Goal: Information Seeking & Learning: Learn about a topic

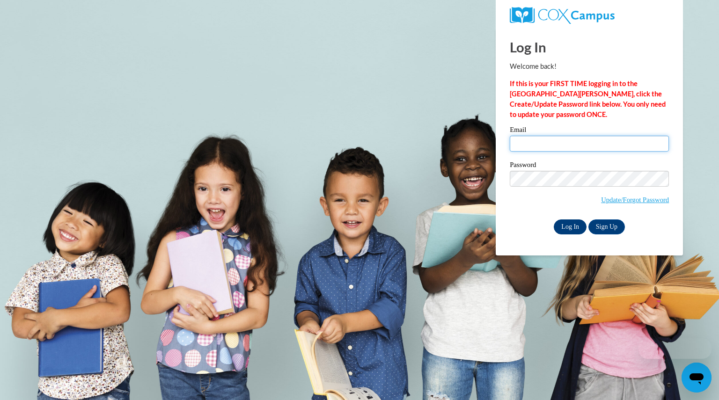
type input "bomanngwendoly@aasd.k12.wi.us"
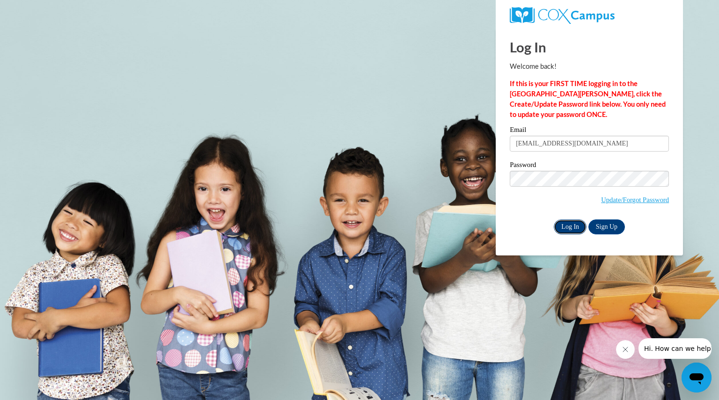
click at [577, 223] on input "Log In" at bounding box center [570, 227] width 33 height 15
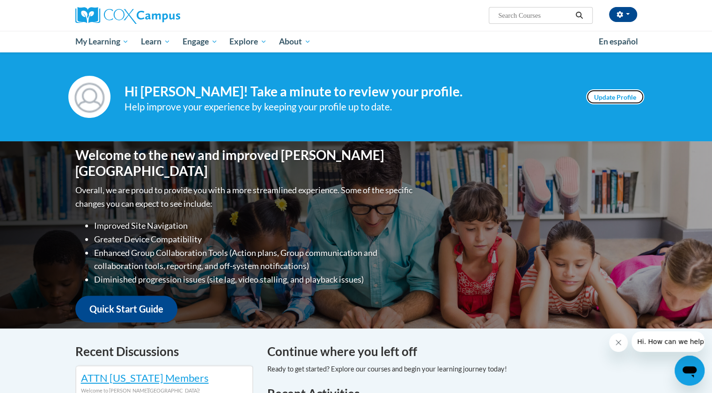
click at [586, 104] on link "Update Profile" at bounding box center [615, 96] width 58 height 15
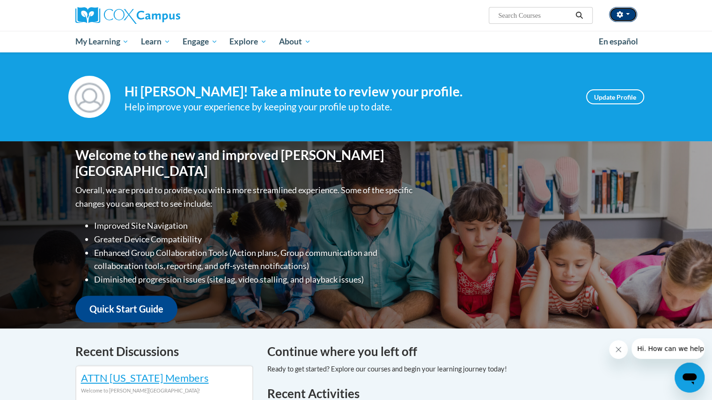
click at [633, 14] on button "button" at bounding box center [623, 14] width 28 height 15
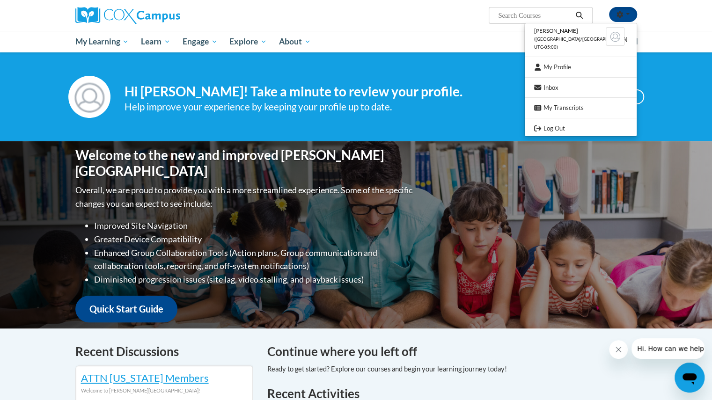
click at [651, 142] on div "Welcome to the new and improved Cox Campus Overall, we are proud to provide you…" at bounding box center [356, 234] width 590 height 187
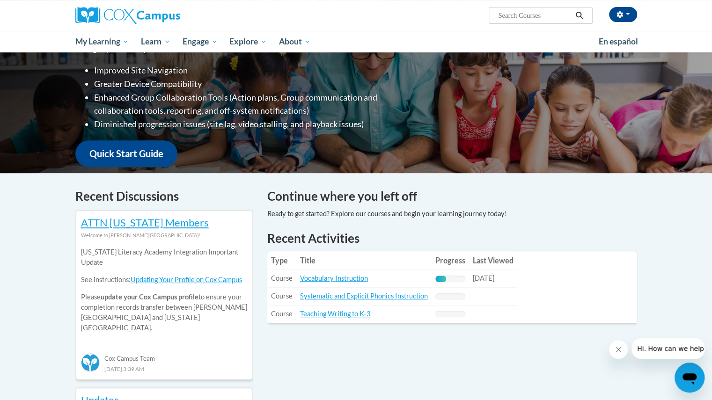
scroll to position [156, 0]
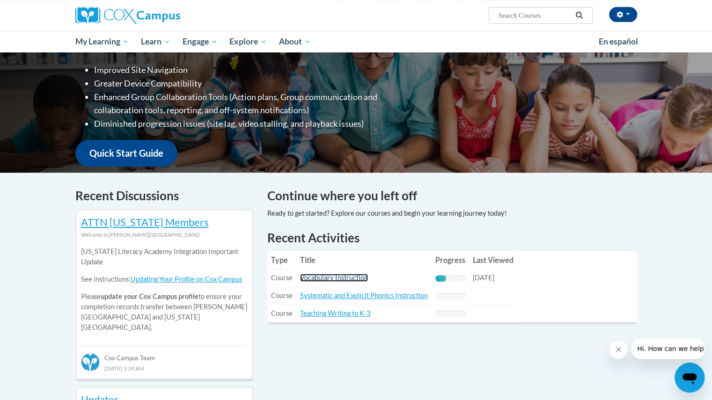
click at [356, 277] on link "Vocabulary Instruction" at bounding box center [334, 278] width 68 height 8
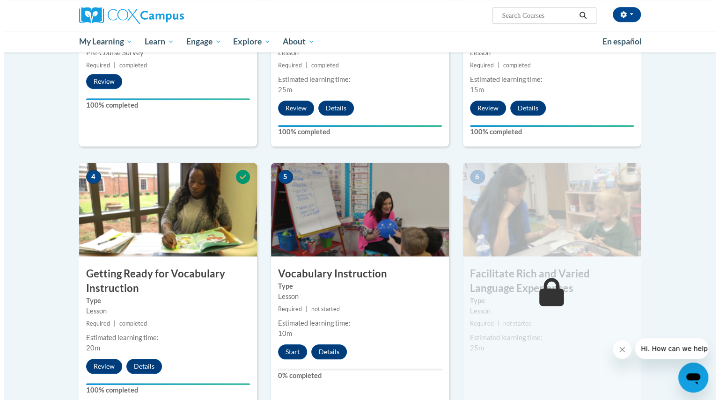
scroll to position [401, 0]
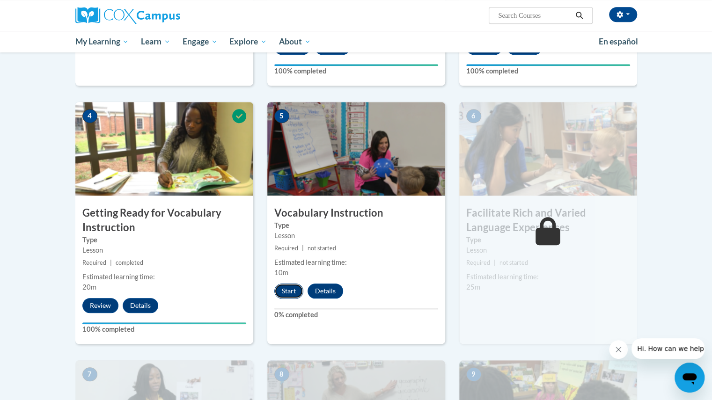
click at [294, 290] on button "Start" at bounding box center [288, 291] width 29 height 15
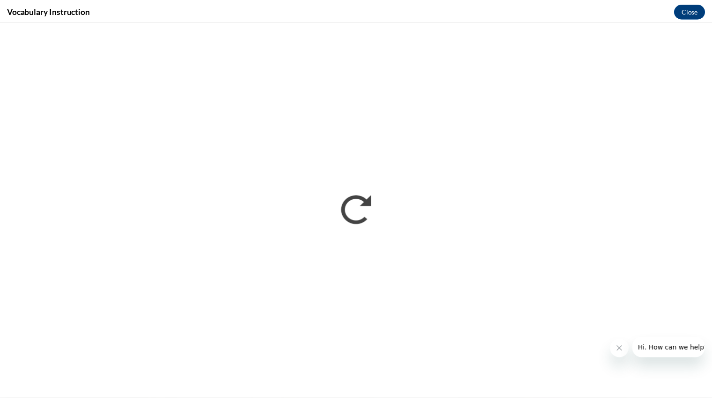
scroll to position [0, 0]
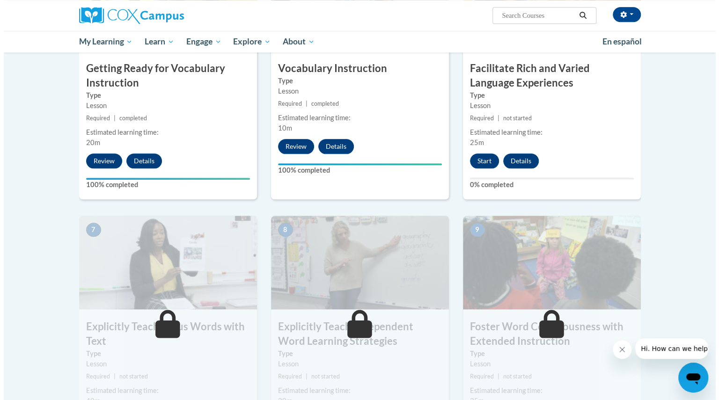
scroll to position [545, 0]
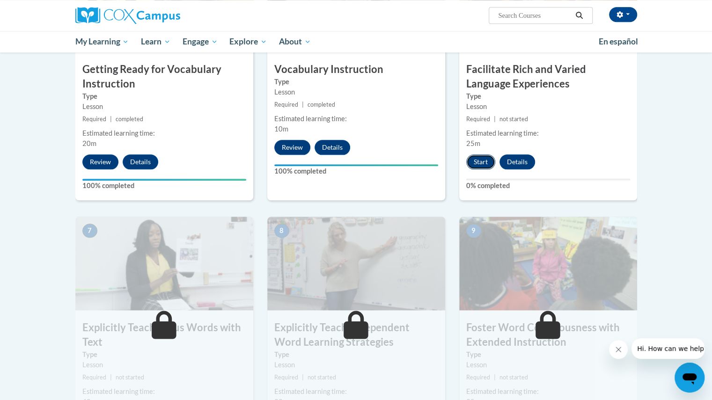
click at [484, 161] on button "Start" at bounding box center [480, 162] width 29 height 15
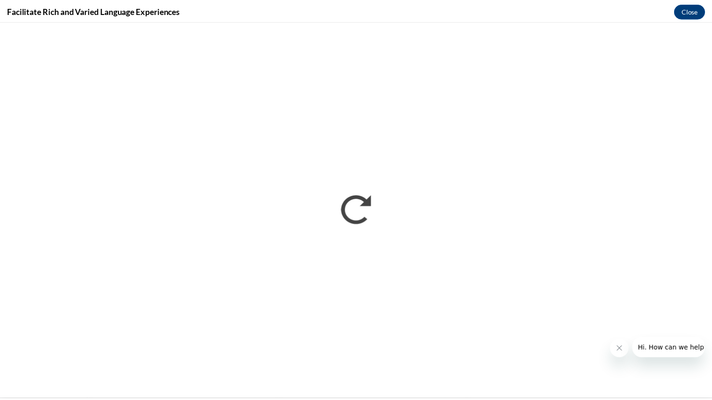
scroll to position [0, 0]
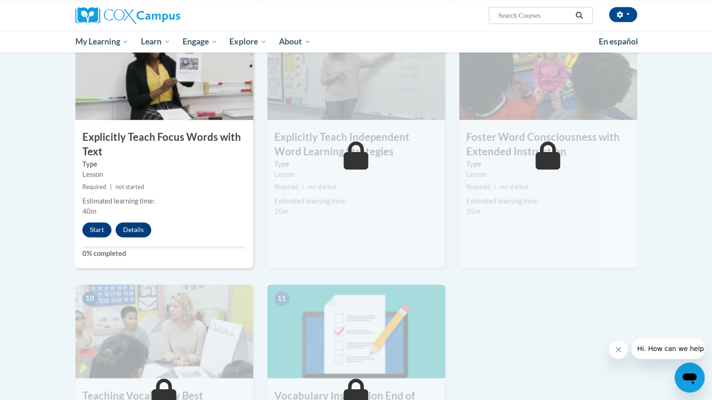
scroll to position [732, 0]
